Goal: Check status: Check status

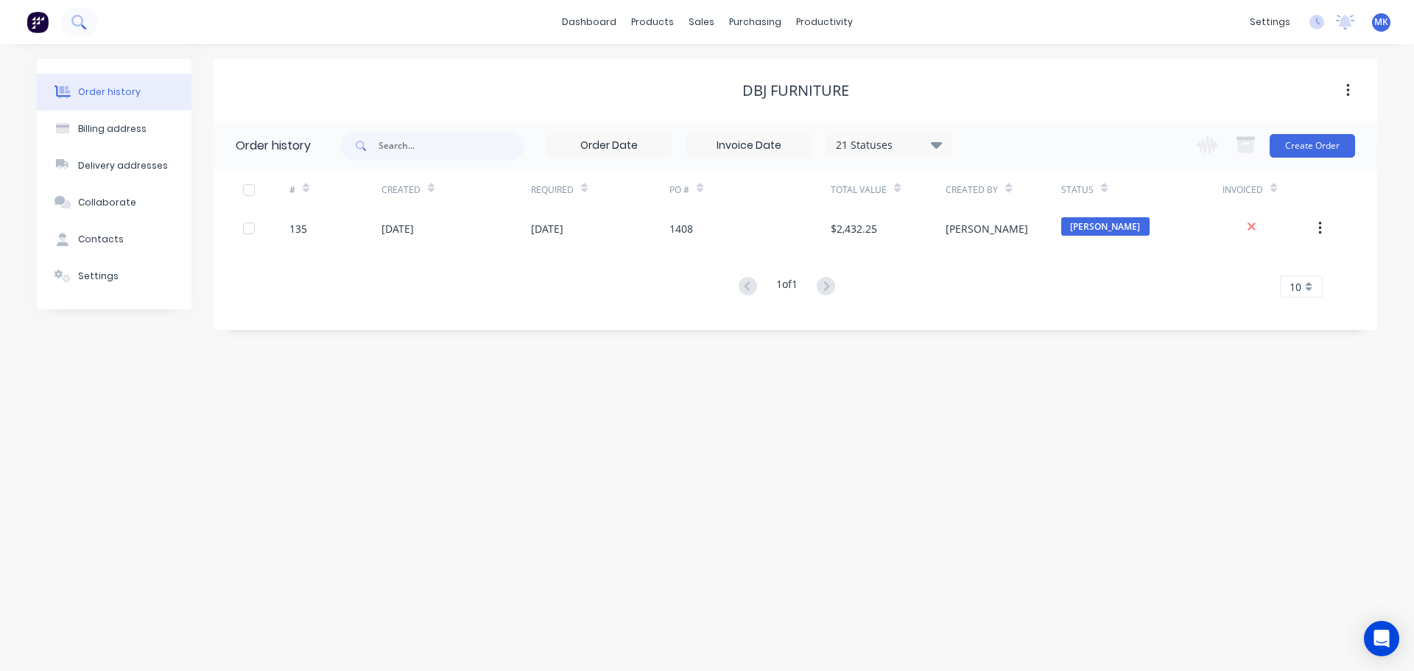
click at [86, 21] on button at bounding box center [78, 21] width 37 height 29
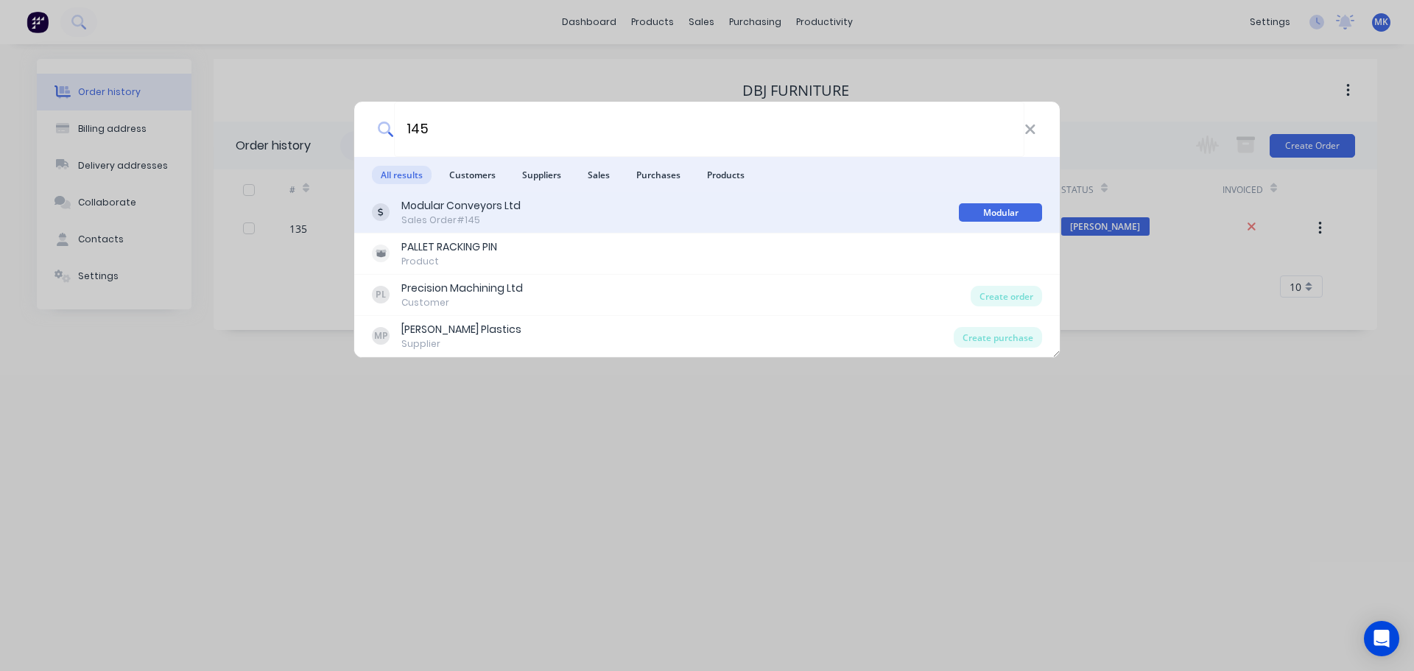
type input "145"
click at [485, 215] on div "Sales Order #145" at bounding box center [460, 220] width 119 height 13
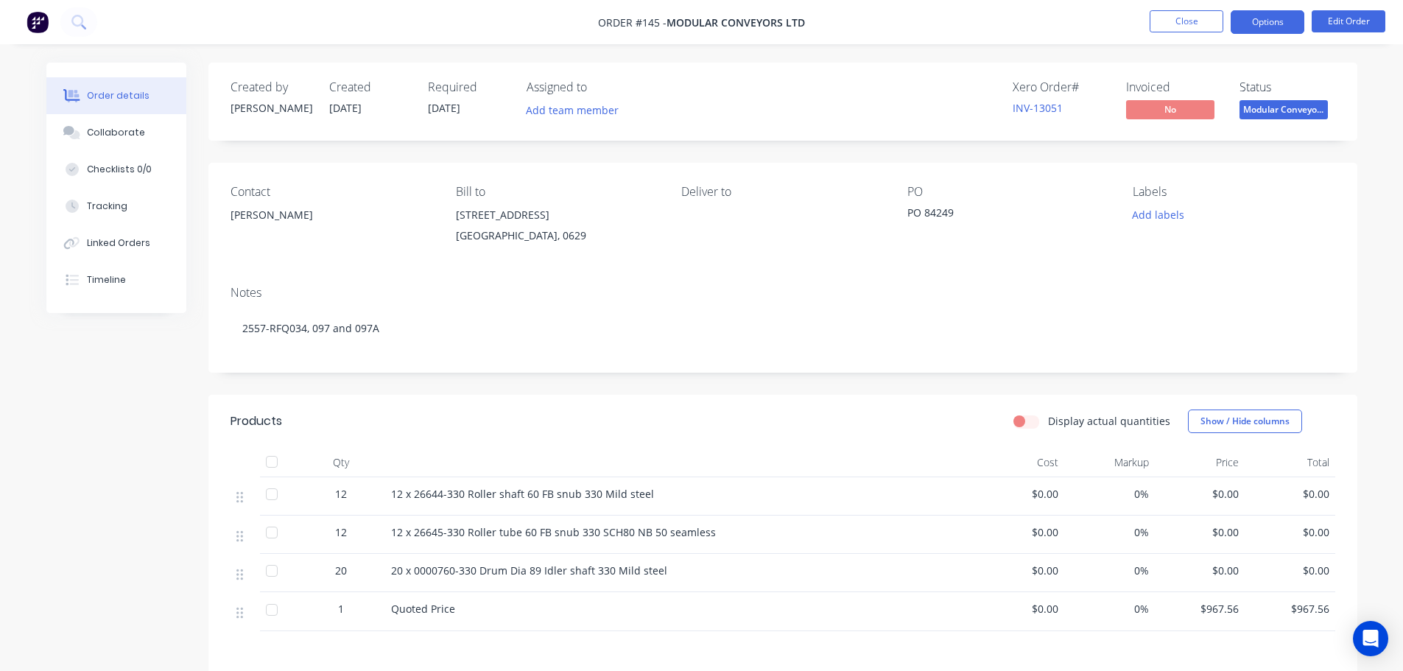
click at [1276, 24] on button "Options" at bounding box center [1268, 22] width 74 height 24
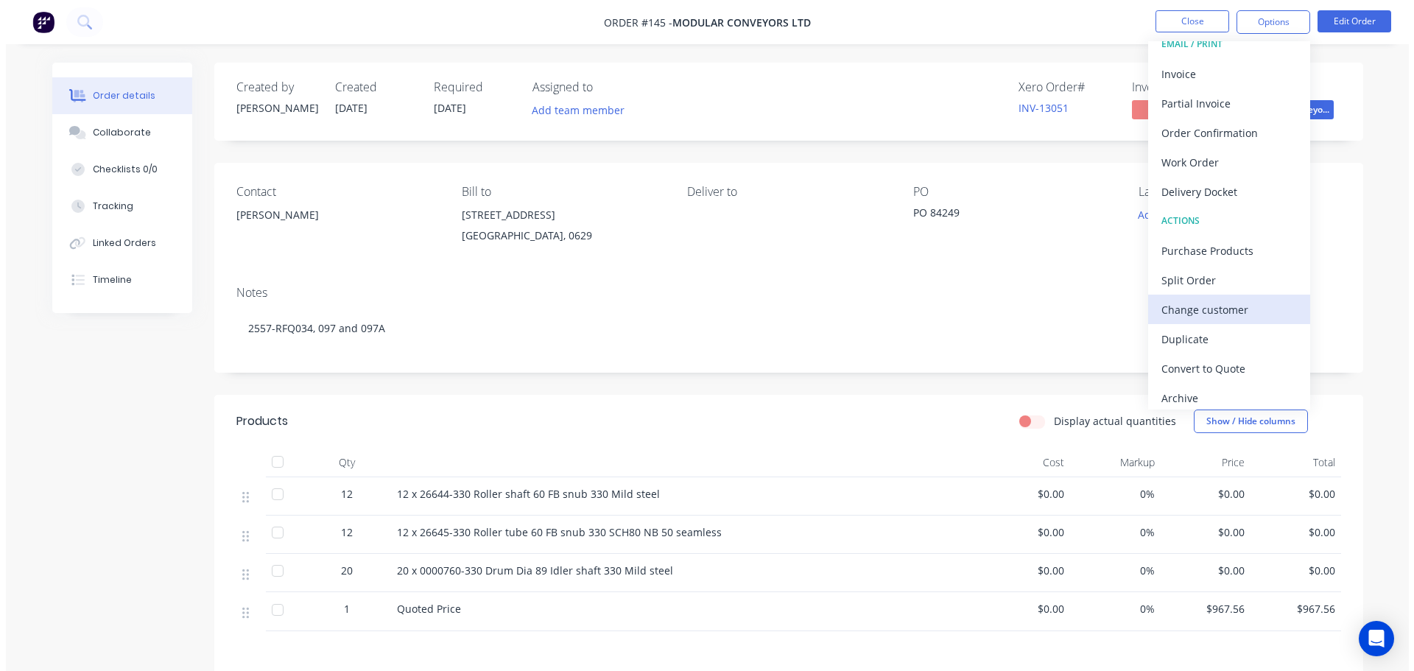
scroll to position [22, 0]
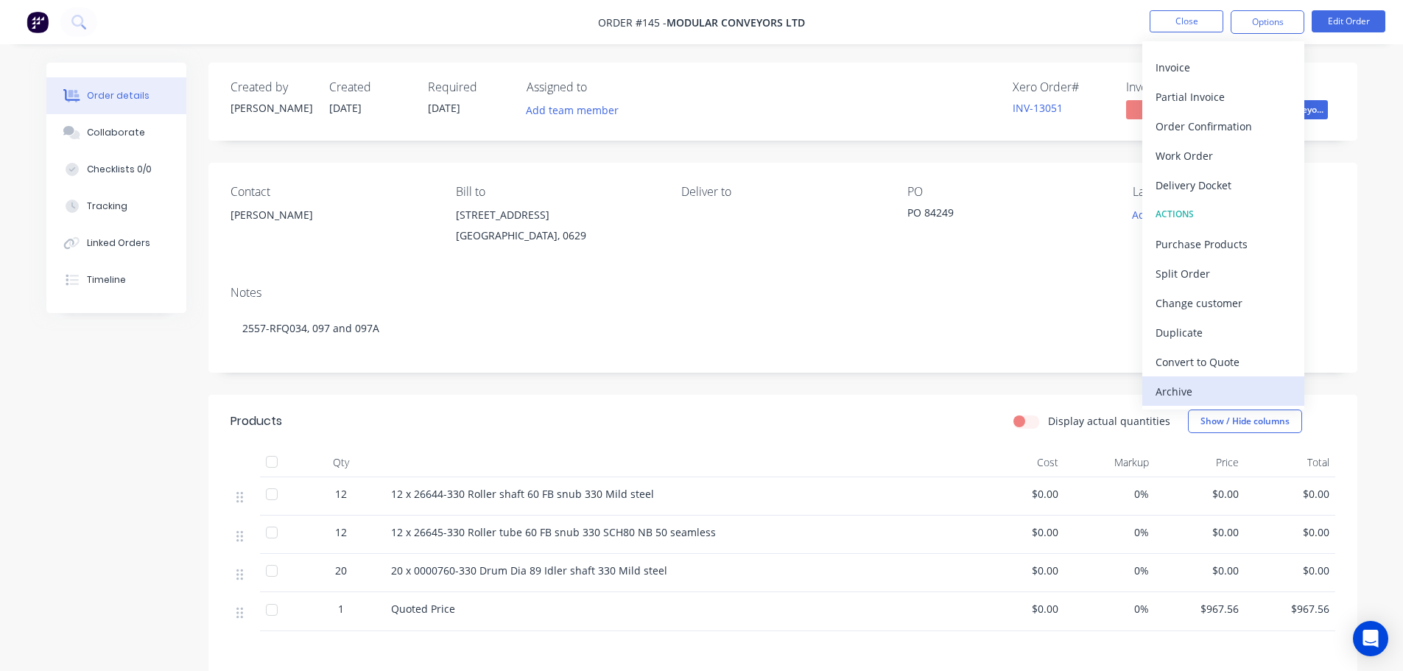
click at [1179, 396] on div "Archive" at bounding box center [1224, 391] width 136 height 21
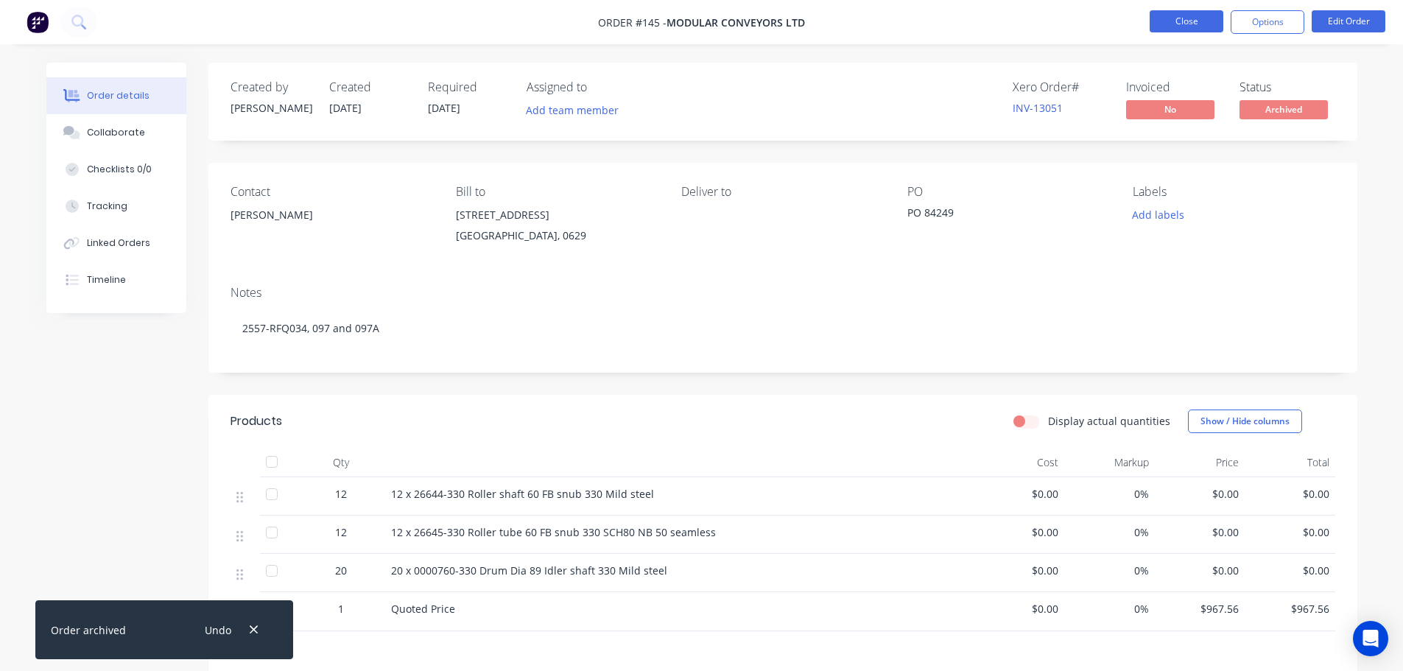
click at [1174, 26] on button "Close" at bounding box center [1187, 21] width 74 height 22
